Goal: Navigation & Orientation: Find specific page/section

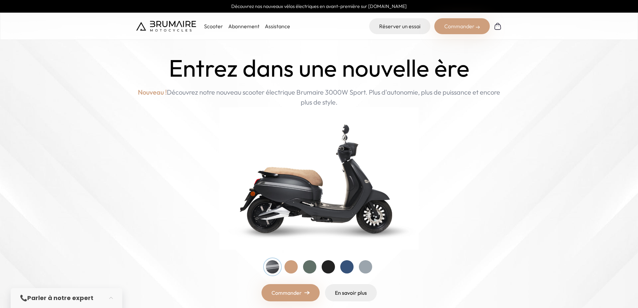
click at [158, 30] on img at bounding box center [166, 26] width 60 height 11
click at [621, 287] on icon "Gorgias live chat" at bounding box center [617, 289] width 7 height 7
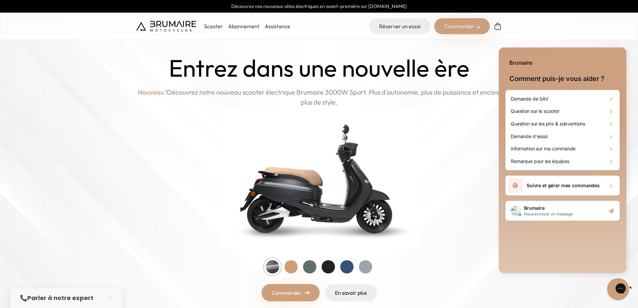
click at [638, 287] on icon "Gorgias live chat" at bounding box center [644, 288] width 7 height 7
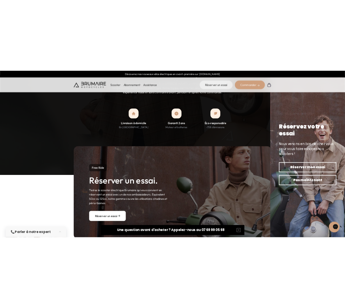
scroll to position [380, 0]
